Goal: Complete application form

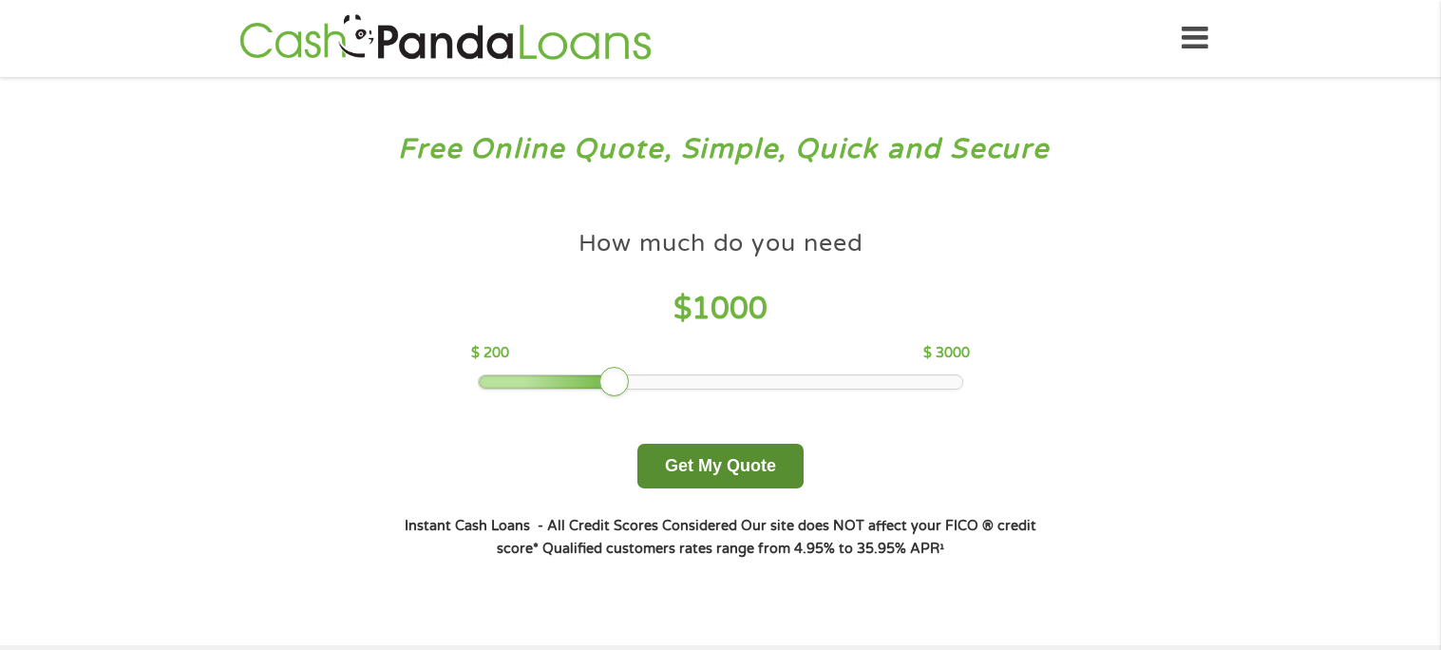
click at [704, 475] on button "Get My Quote" at bounding box center [721, 466] width 166 height 45
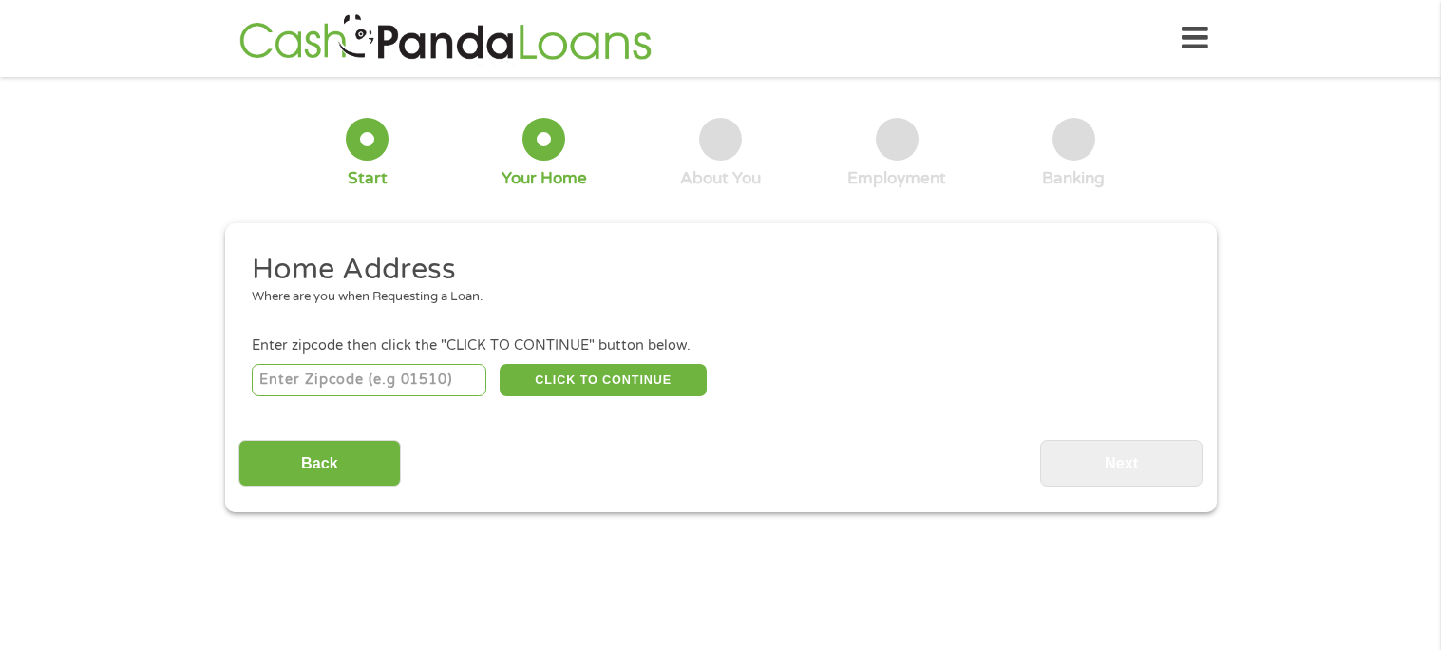
click at [361, 383] on input "number" at bounding box center [369, 380] width 235 height 32
type input "15717"
click at [602, 387] on button "CLICK TO CONTINUE" at bounding box center [603, 380] width 207 height 32
type input "15717"
type input "[GEOGRAPHIC_DATA]"
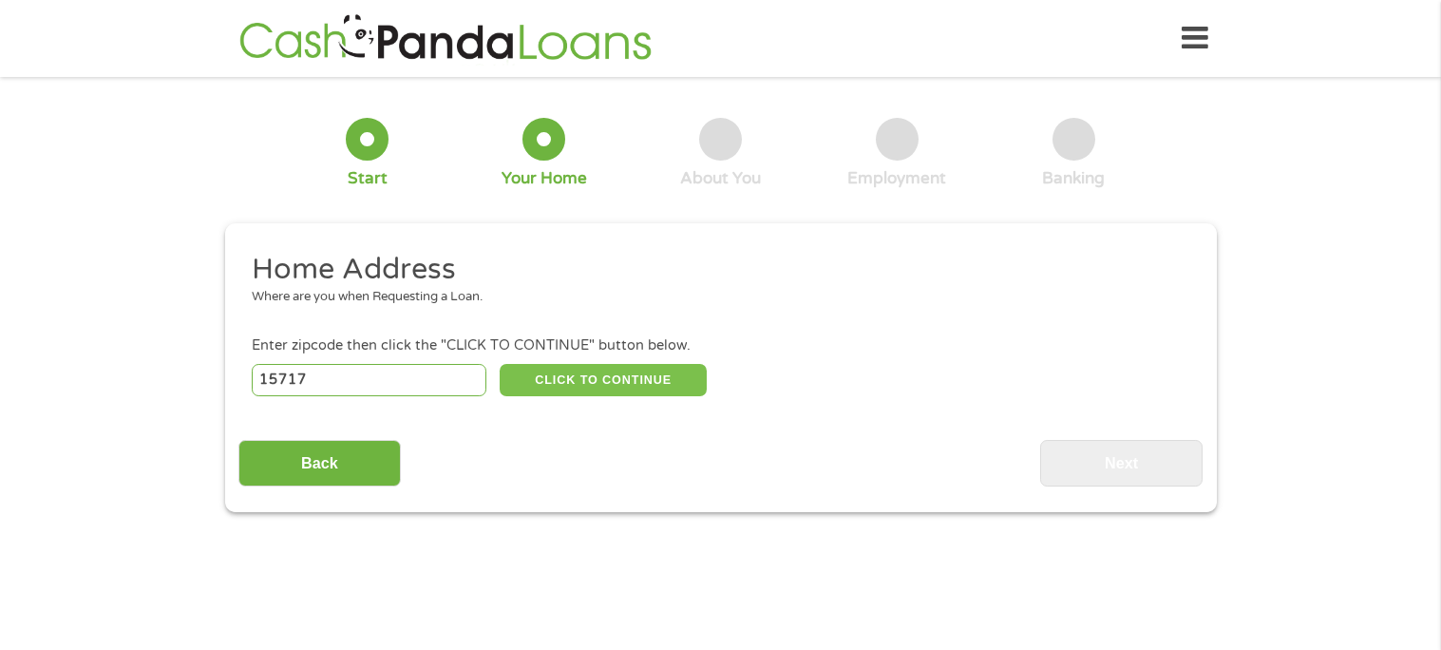
select select "[US_STATE]"
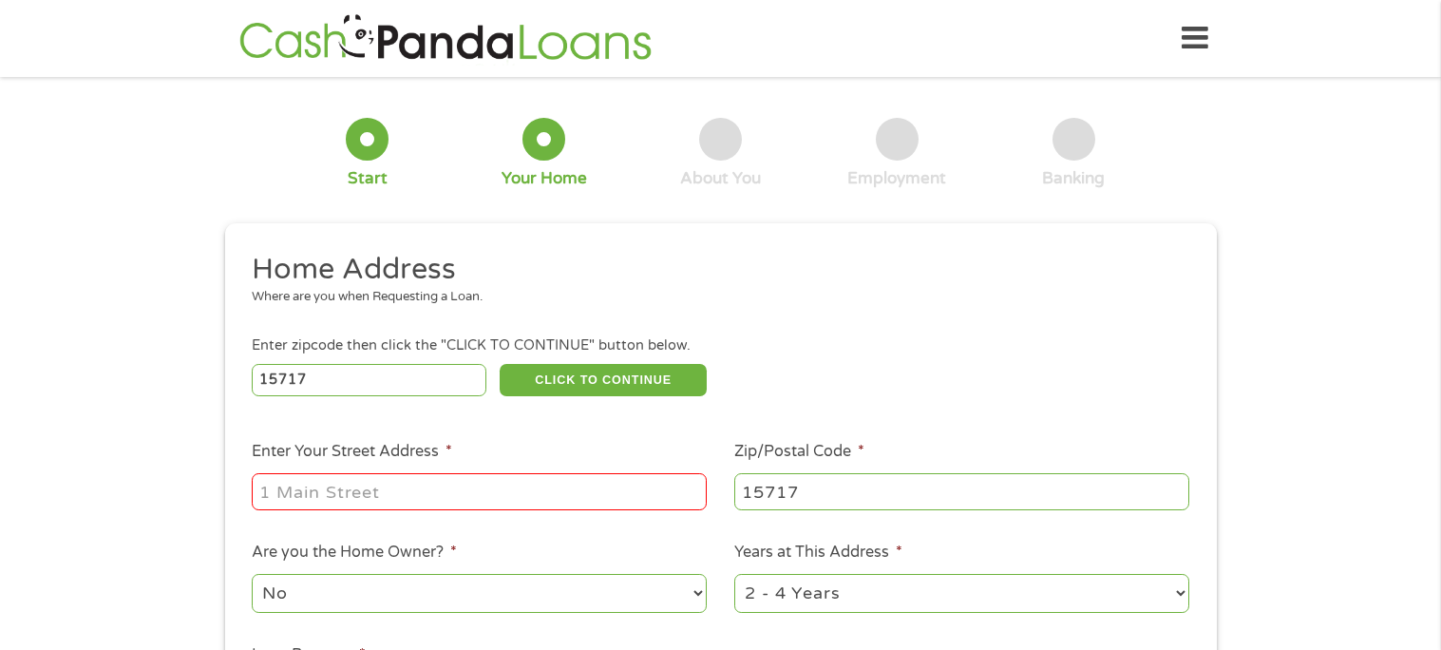
click at [524, 502] on input "Enter Your Street Address *" at bounding box center [479, 491] width 455 height 36
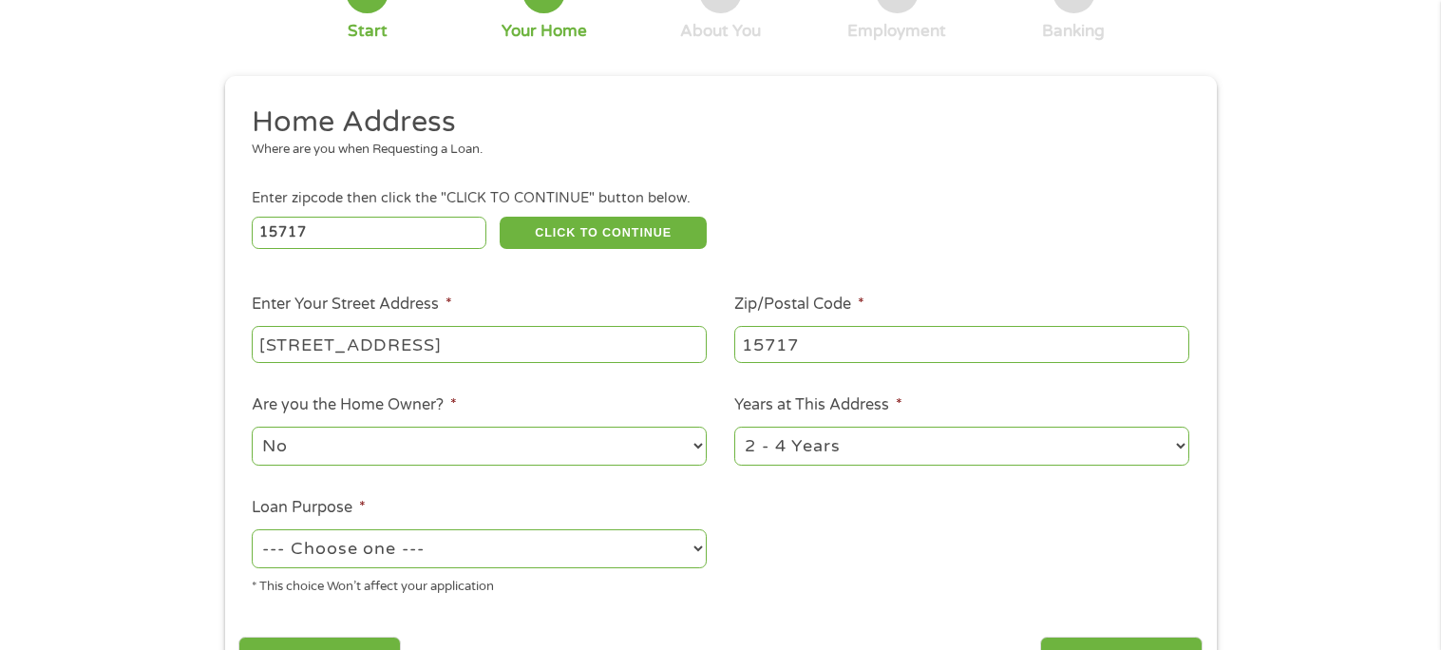
scroll to position [183, 0]
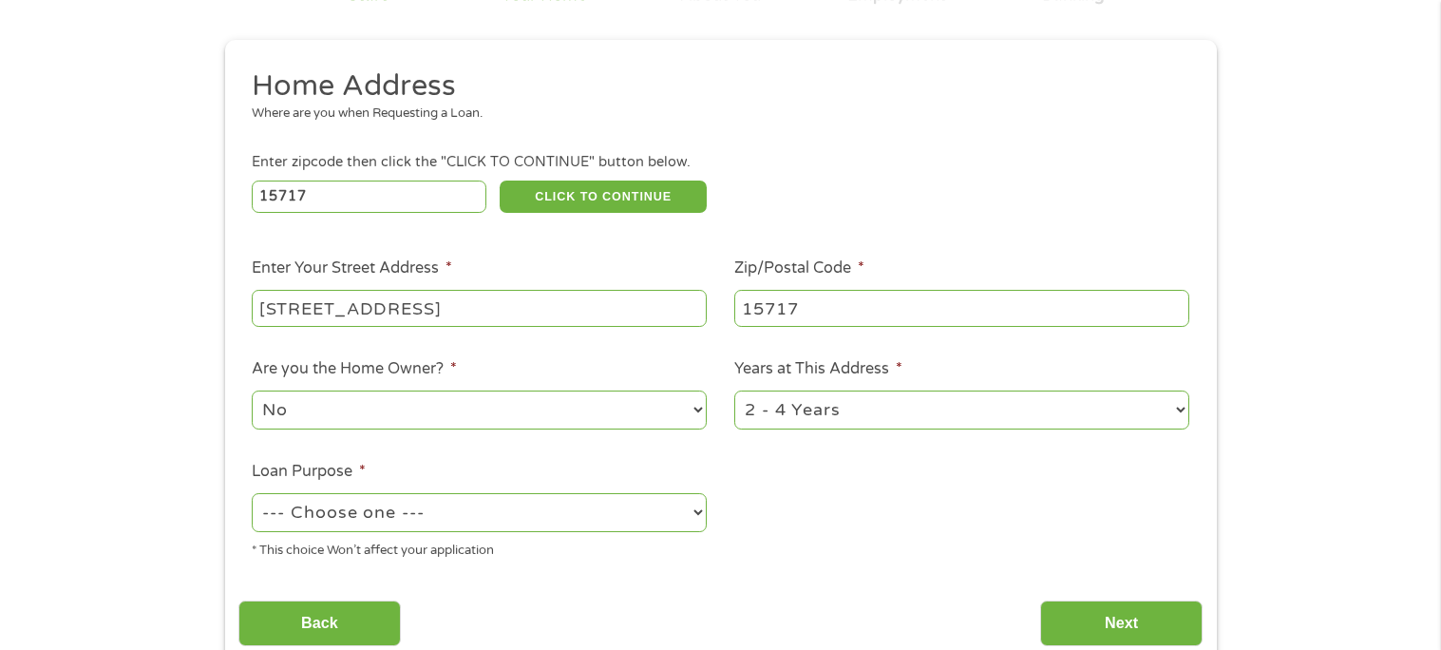
type input "[STREET_ADDRESS]"
click at [701, 513] on select "--- Choose one --- Pay Bills Debt Consolidation Home Improvement Major Purchase…" at bounding box center [479, 512] width 455 height 39
select select "shorttermcash"
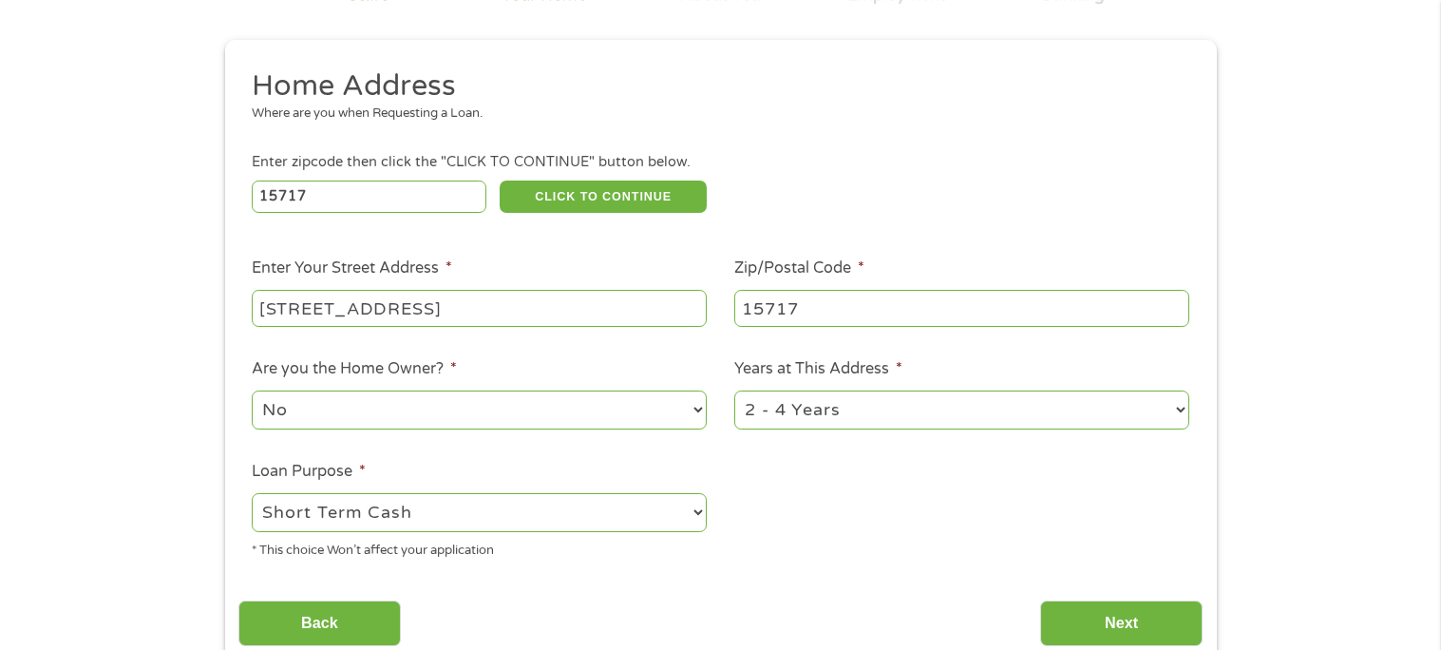
click at [252, 493] on select "--- Choose one --- Pay Bills Debt Consolidation Home Improvement Major Purchase…" at bounding box center [479, 512] width 455 height 39
click at [839, 471] on ul "Home Address Where are you when Requesting a Loan. Enter zipcode then click the…" at bounding box center [720, 320] width 964 height 507
click at [1122, 605] on input "Next" at bounding box center [1121, 624] width 162 height 47
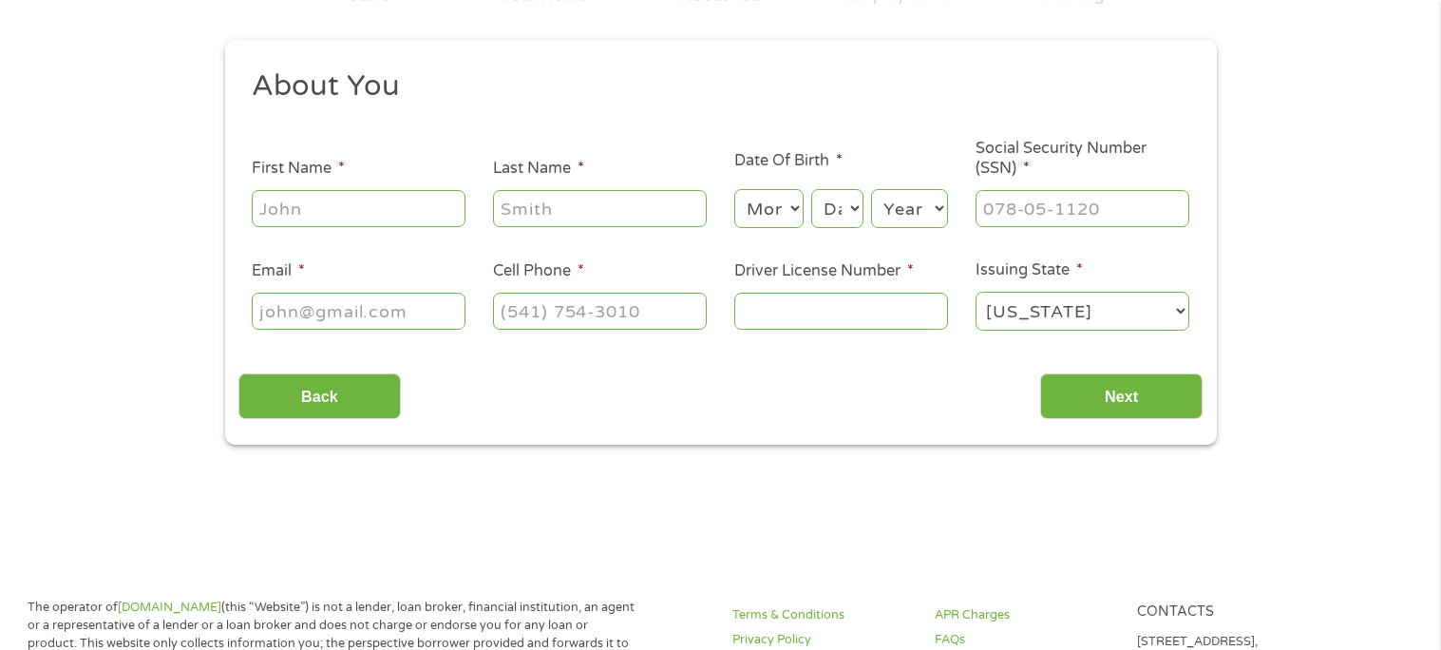
scroll to position [0, 0]
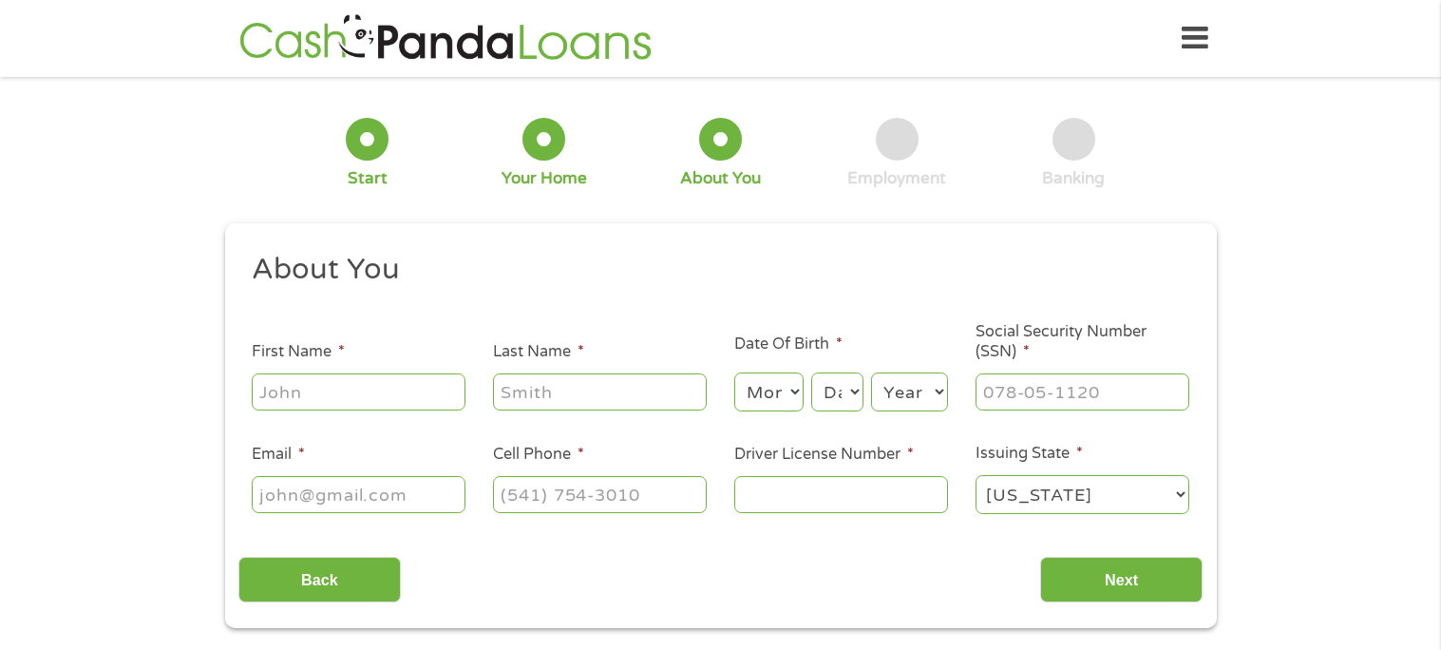
click at [296, 382] on input "First Name *" at bounding box center [359, 391] width 214 height 36
type input "[PERSON_NAME]"
select select "3"
click at [844, 397] on select "Day 1 2 3 4 5 6 7 8 9 10 11 12 13 14 15 16 17 18 19 20 21 22 23 24 25 26 27 28 …" at bounding box center [836, 391] width 51 height 39
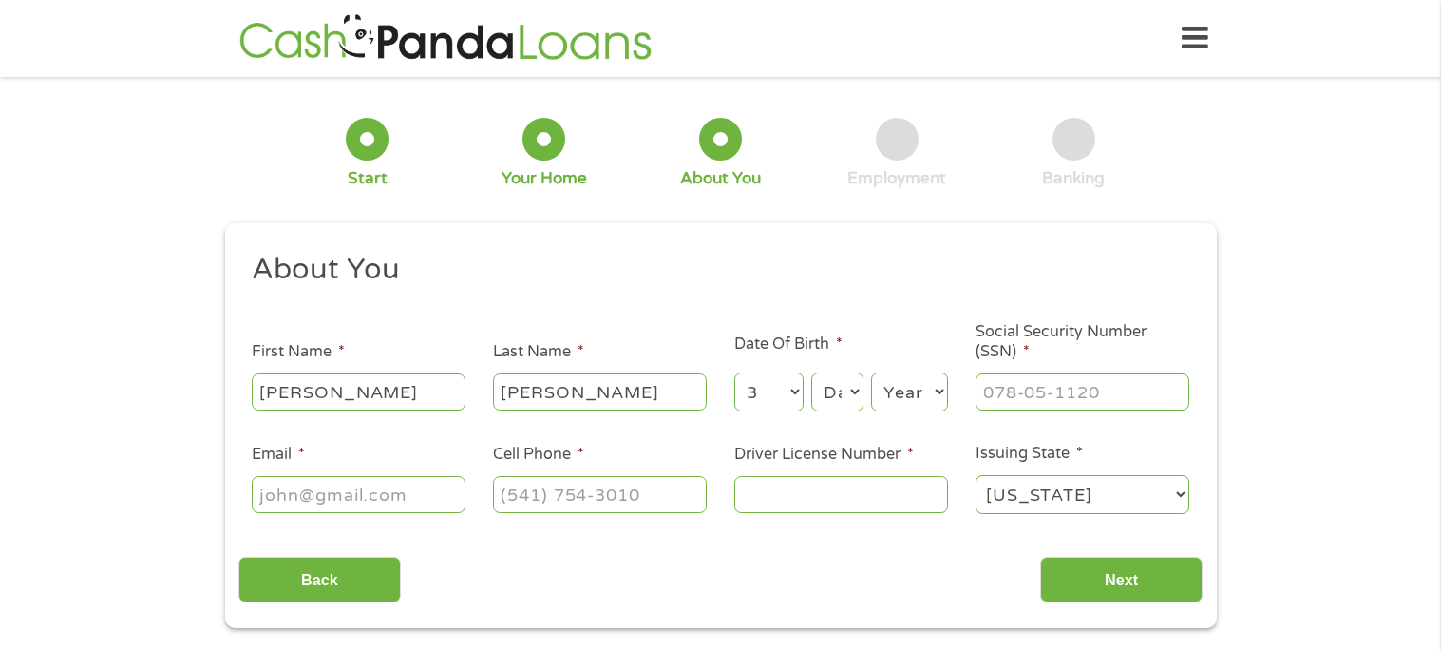
select select "26"
click at [812, 372] on select "Day 1 2 3 4 5 6 7 8 9 10 11 12 13 14 15 16 17 18 19 20 21 22 23 24 25 26 27 28 …" at bounding box center [836, 391] width 51 height 39
click at [907, 395] on select "Year [DATE] 2006 2005 2004 2003 2002 2001 2000 1999 1998 1997 1996 1995 1994 19…" at bounding box center [909, 391] width 77 height 39
select select "1989"
click at [871, 372] on select "Year [DATE] 2006 2005 2004 2003 2002 2001 2000 1999 1998 1997 1996 1995 1994 19…" at bounding box center [909, 391] width 77 height 39
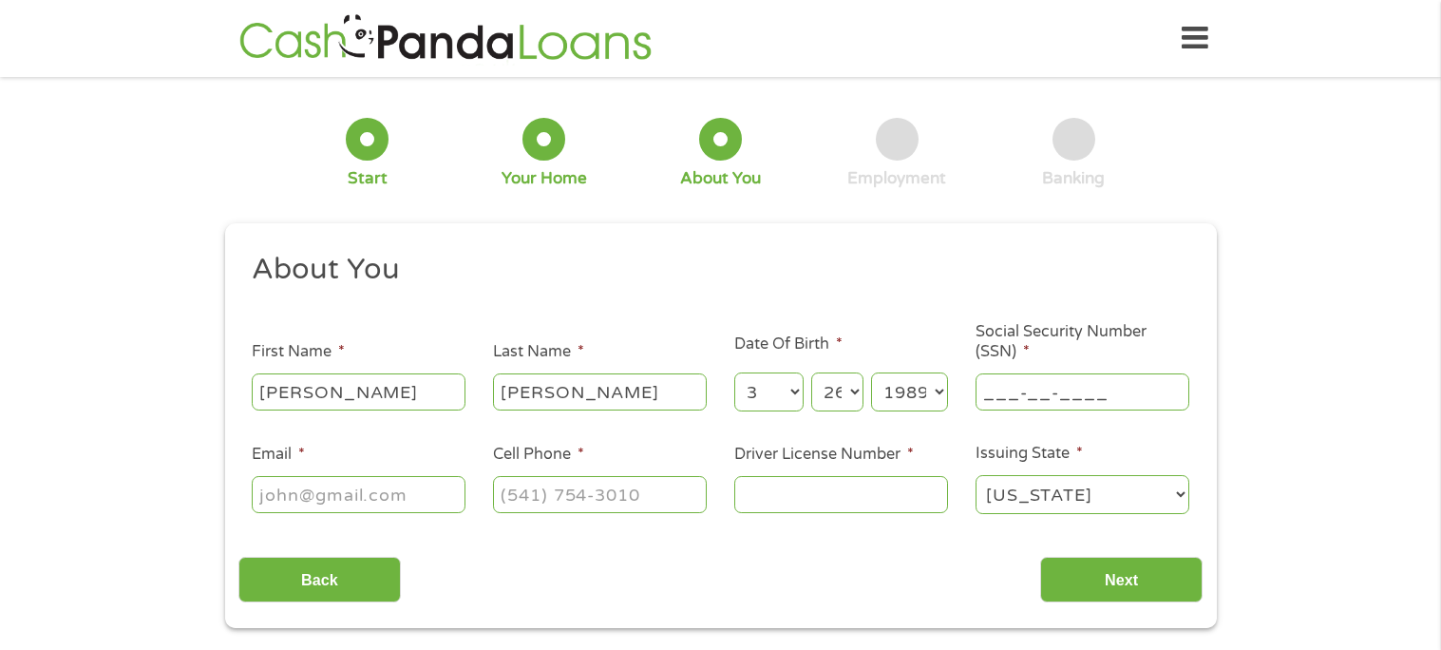
click at [1028, 388] on input "___-__-____" at bounding box center [1083, 391] width 214 height 36
type input "046-86-7117"
click at [358, 497] on input "Email *" at bounding box center [359, 494] width 214 height 36
type input "[EMAIL_ADDRESS][DOMAIN_NAME]"
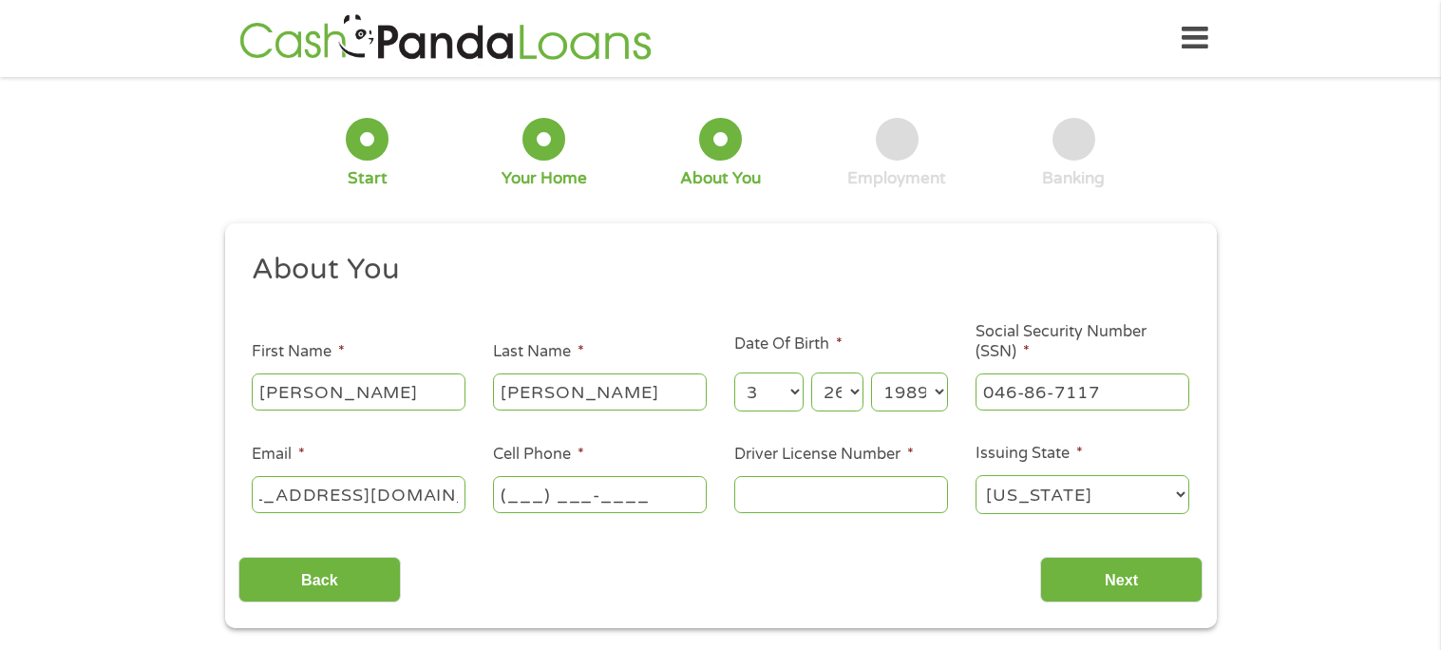
click at [561, 477] on input "(___) ___-____" at bounding box center [600, 494] width 214 height 36
type input "[PHONE_NUMBER]"
click at [854, 510] on input "Driver License Number *" at bounding box center [841, 494] width 214 height 36
type input "34817417"
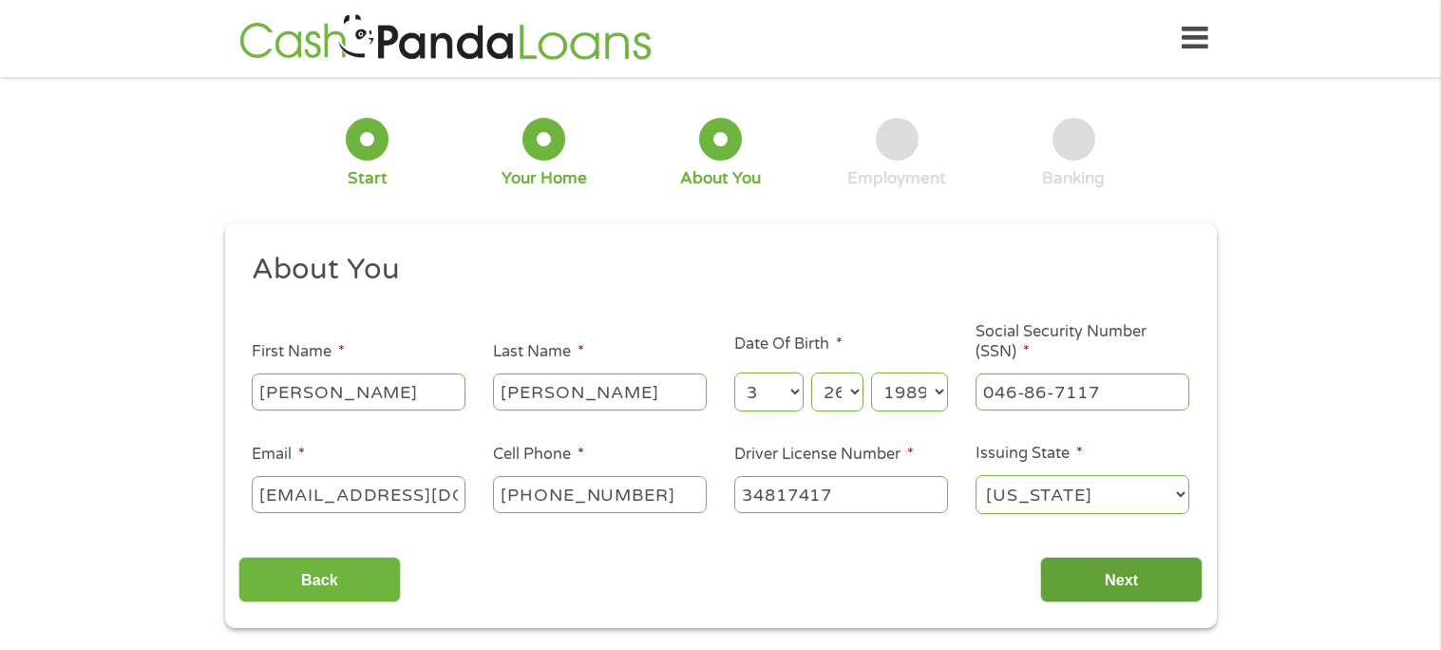
click at [1107, 577] on input "Next" at bounding box center [1121, 580] width 162 height 47
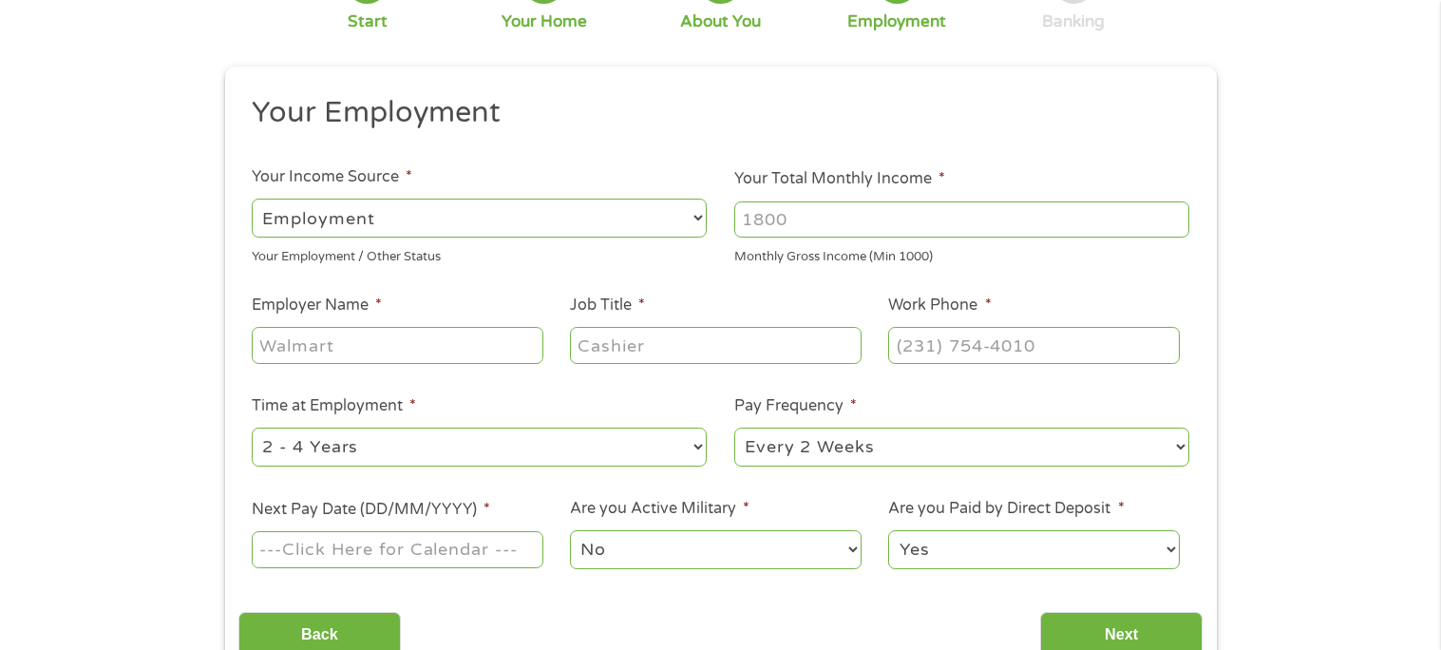
scroll to position [159, 0]
